Goal: Check status

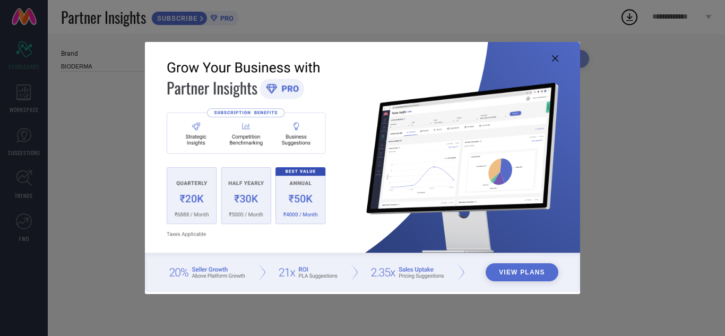
type input "All"
click at [554, 57] on icon at bounding box center [555, 58] width 6 height 6
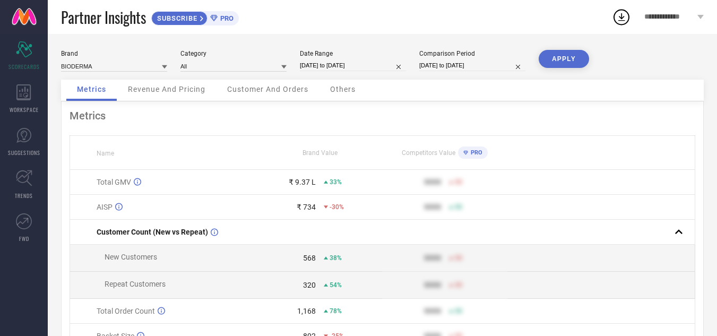
click at [352, 68] on input "[DATE] to [DATE]" at bounding box center [353, 65] width 106 height 11
select select "7"
select select "2025"
select select "8"
select select "2025"
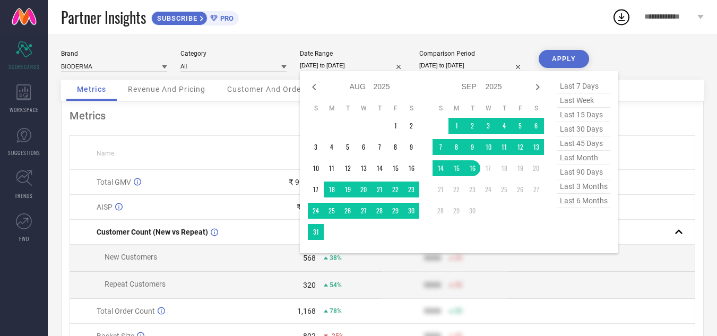
click at [653, 75] on div "Brand BIODERMA Category All Date Range [DATE] to [DATE] Jan Feb Mar Apr May Jun…" at bounding box center [382, 65] width 643 height 30
